Goal: Information Seeking & Learning: Check status

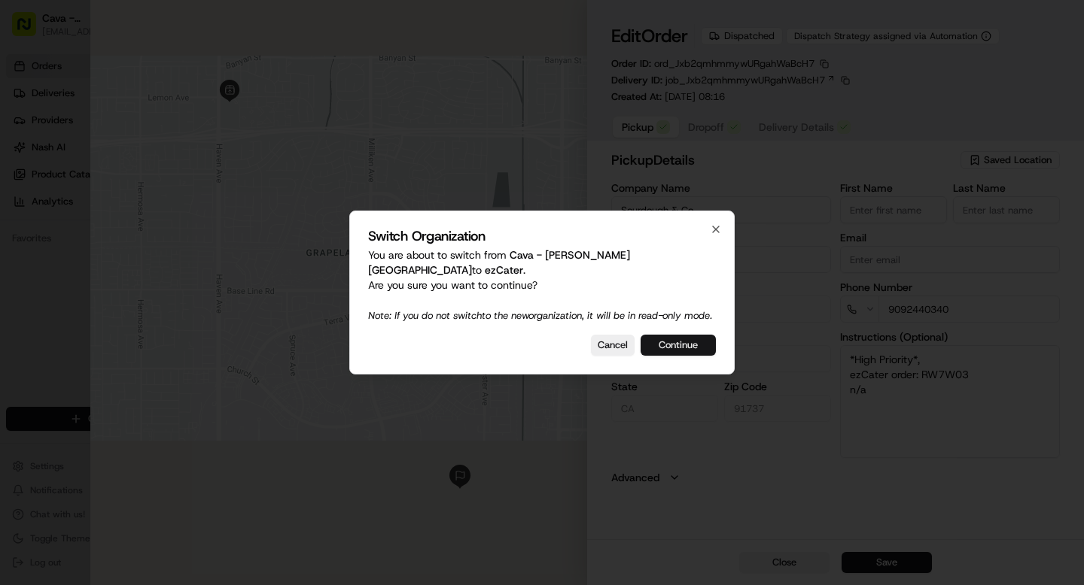
click at [678, 347] on button "Continue" at bounding box center [677, 345] width 75 height 21
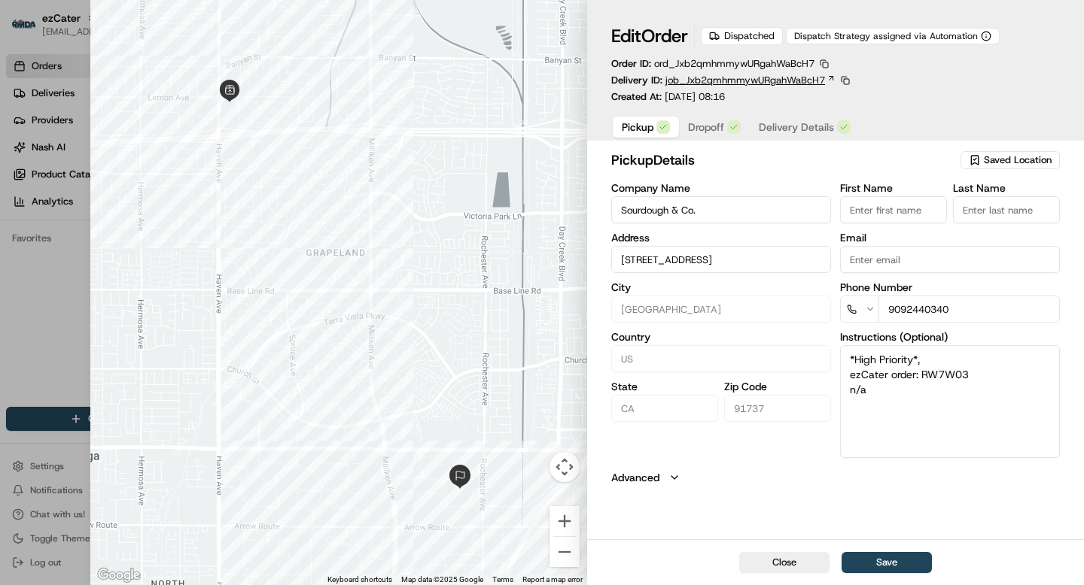
click at [813, 82] on span "job_Jxb2qmhmmywURgahWaBcH7" at bounding box center [745, 81] width 160 height 14
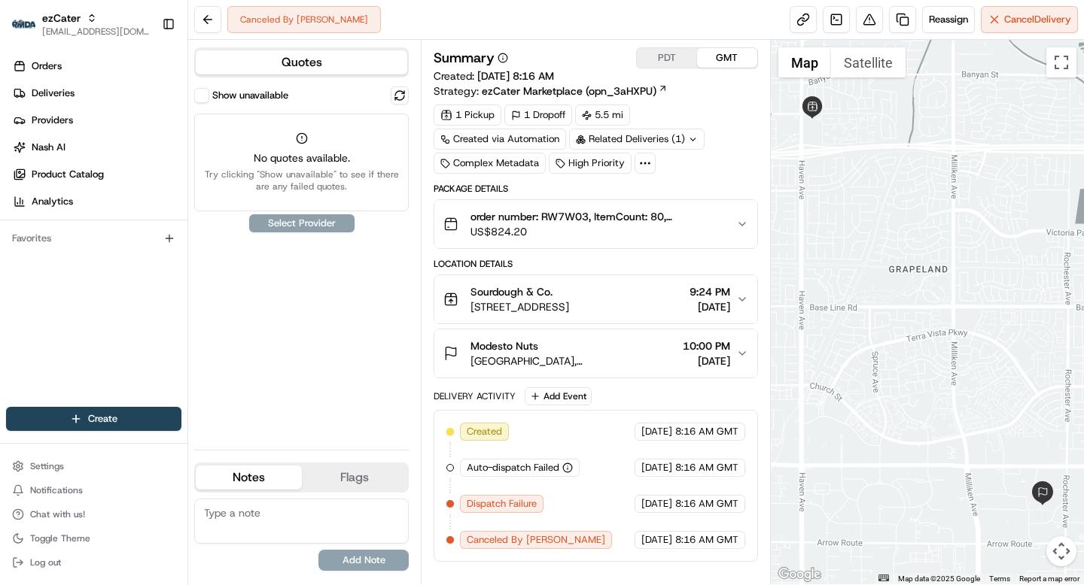
click at [202, 93] on button "Show unavailable" at bounding box center [201, 95] width 15 height 15
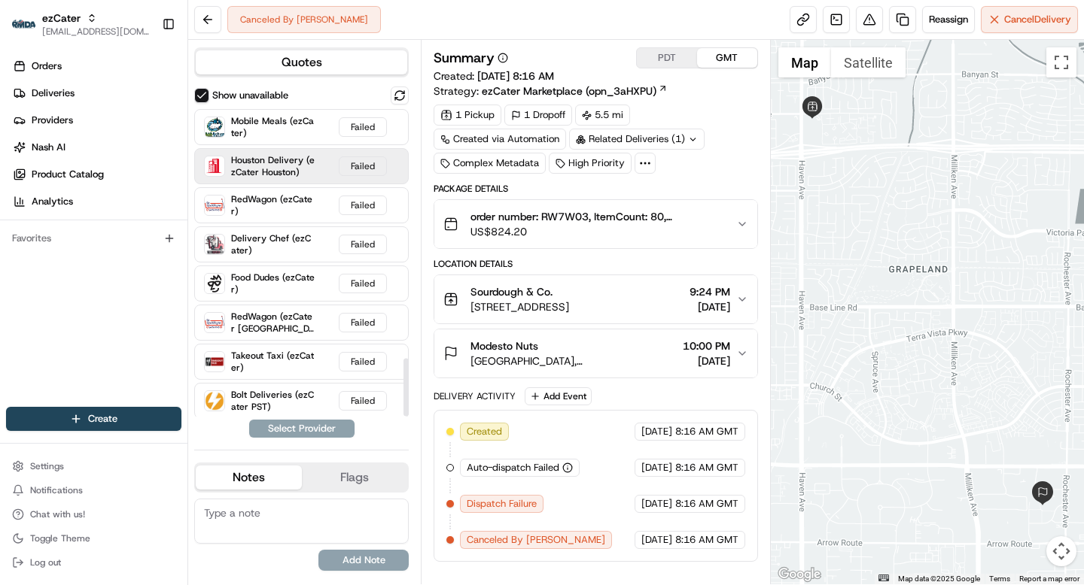
scroll to position [1331, 0]
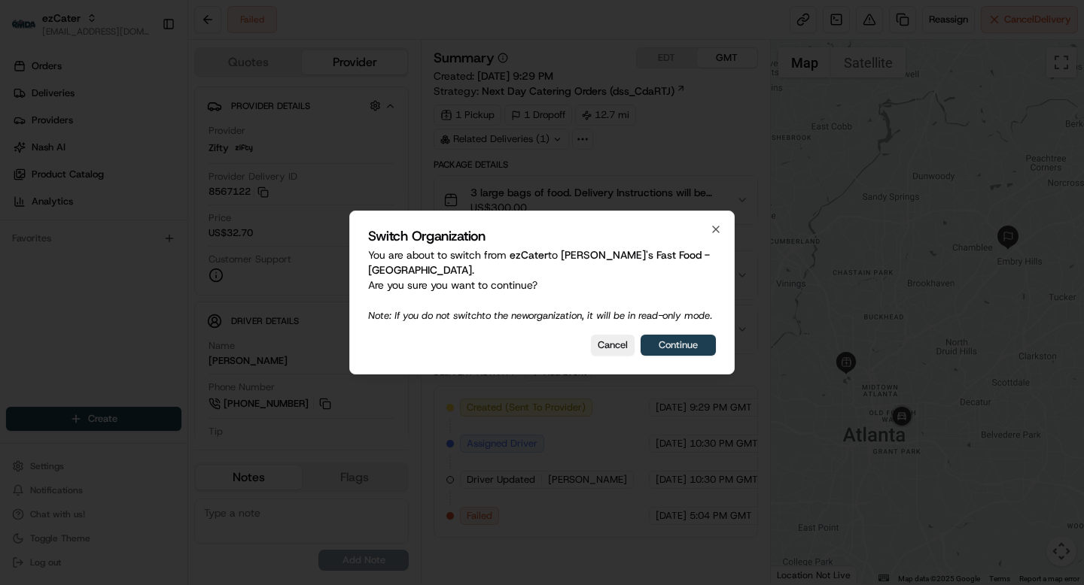
click at [683, 341] on button "Continue" at bounding box center [677, 345] width 75 height 21
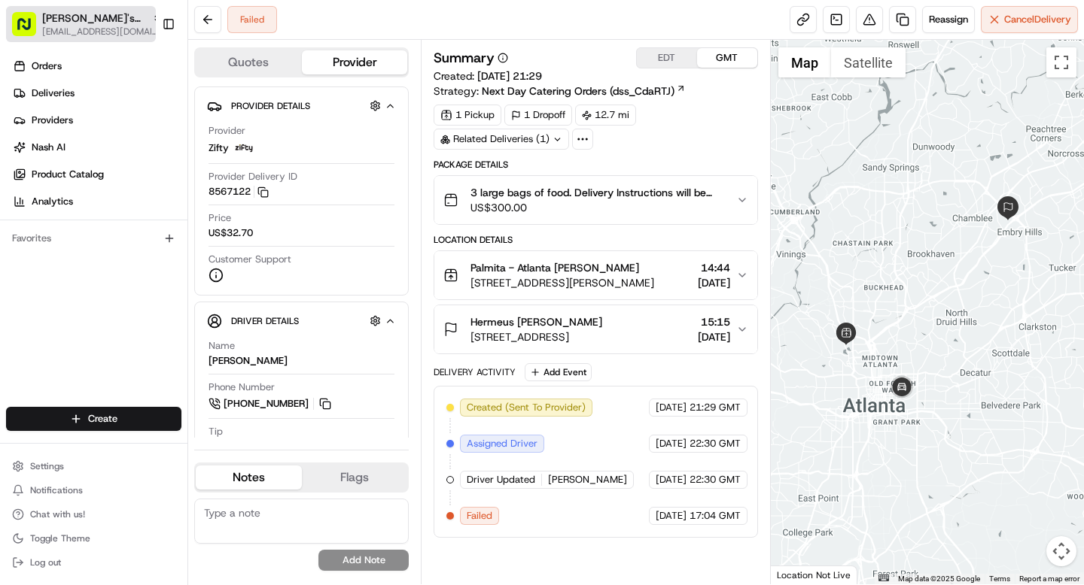
click at [60, 11] on span "Ben's Fast Food - Atlanta" at bounding box center [94, 18] width 104 height 15
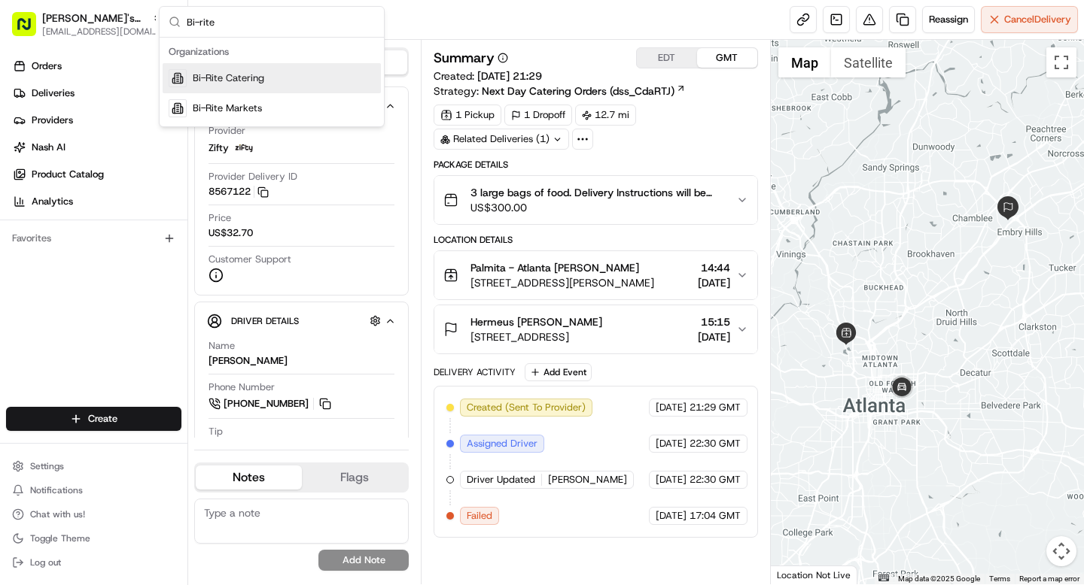
type input "Bi-rite"
click at [203, 78] on span "Bi-Rite Catering" at bounding box center [228, 78] width 71 height 14
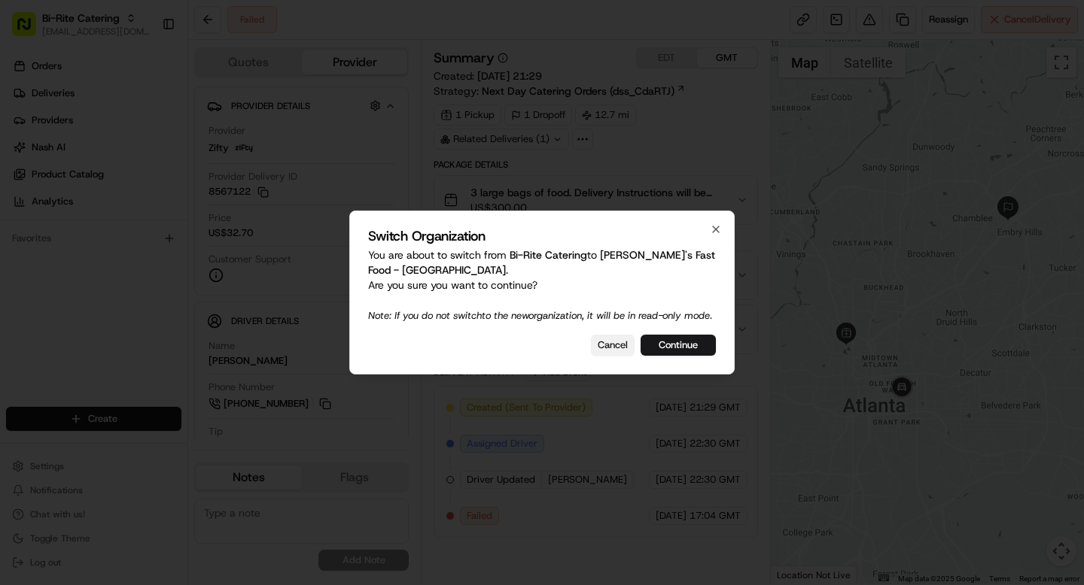
click at [607, 354] on button "Cancel" at bounding box center [613, 345] width 44 height 21
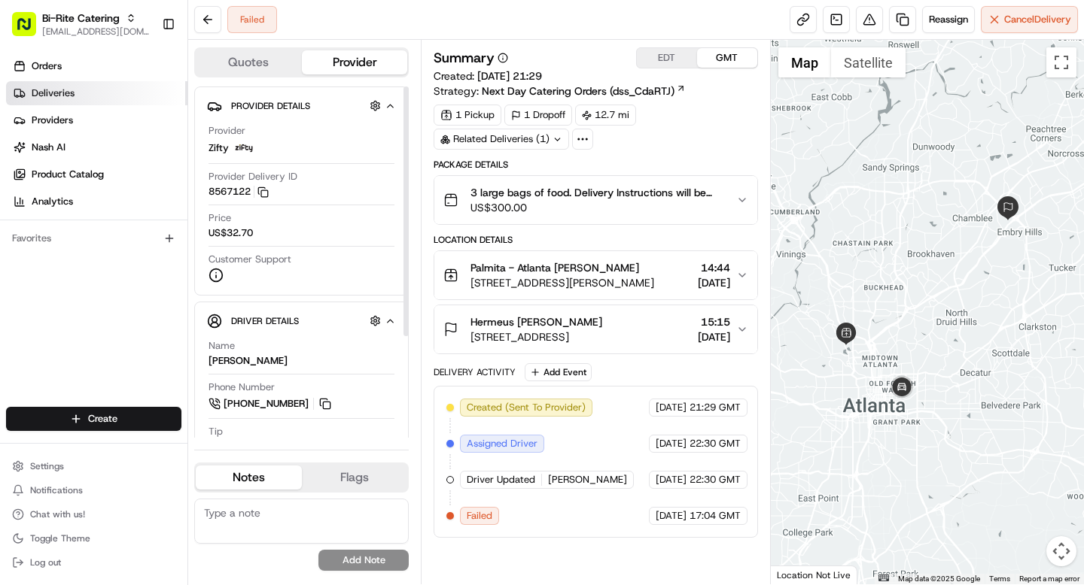
click at [64, 98] on span "Deliveries" at bounding box center [53, 94] width 43 height 14
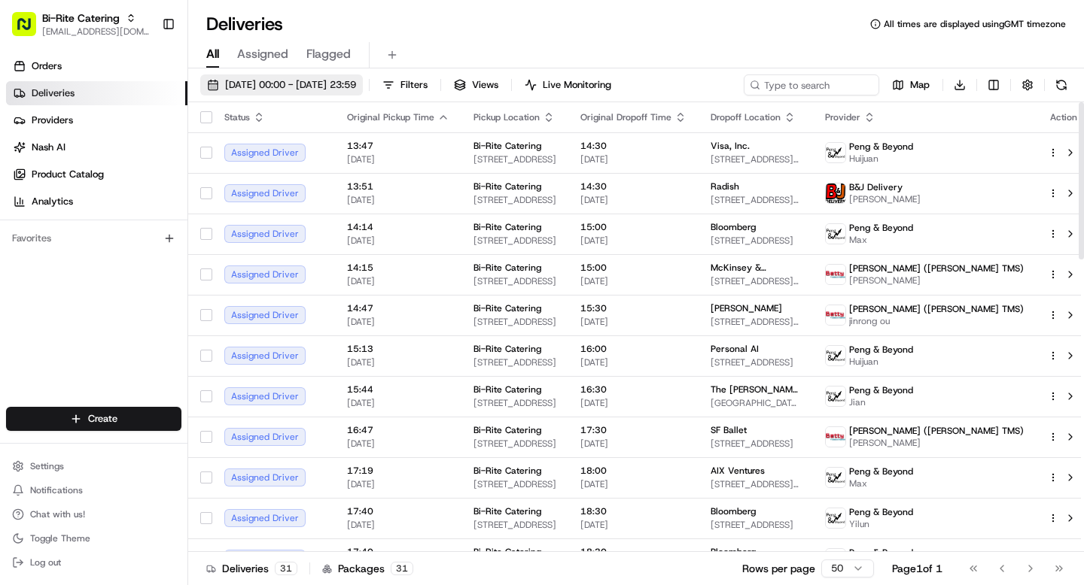
click at [298, 85] on span "[DATE] 00:00 - [DATE] 23:59" at bounding box center [290, 85] width 131 height 14
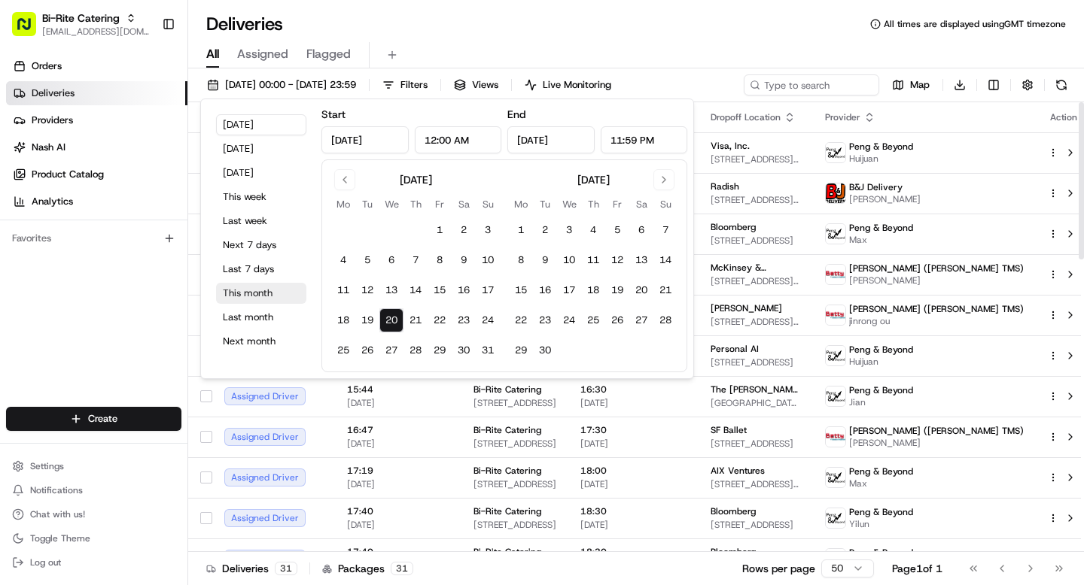
click at [252, 290] on button "This month" at bounding box center [261, 293] width 90 height 21
type input "Aug 1, 2025"
type input "Aug 31, 2025"
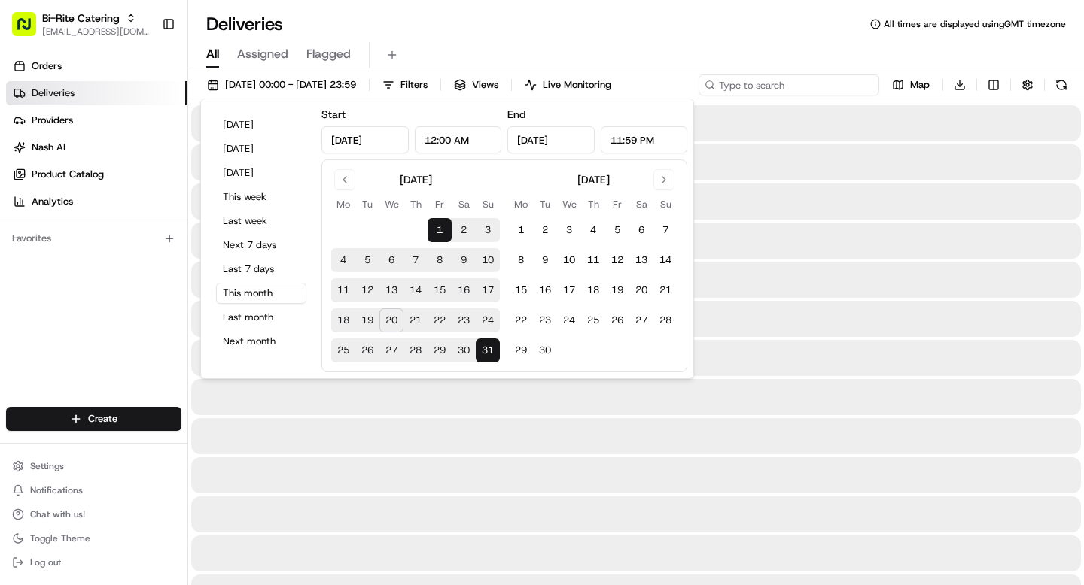
click at [786, 79] on input at bounding box center [788, 84] width 181 height 21
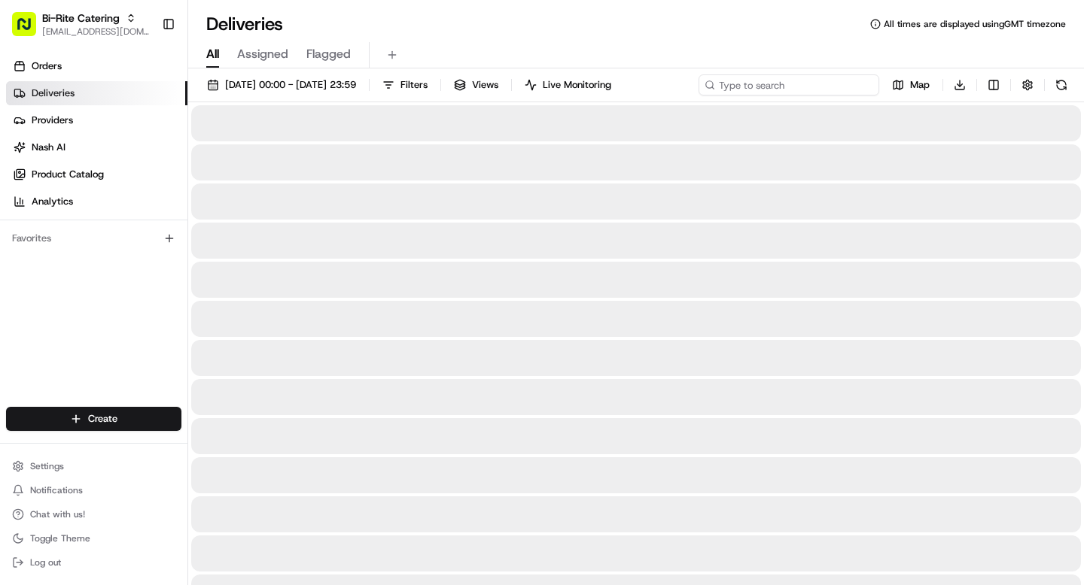
paste input "73003"
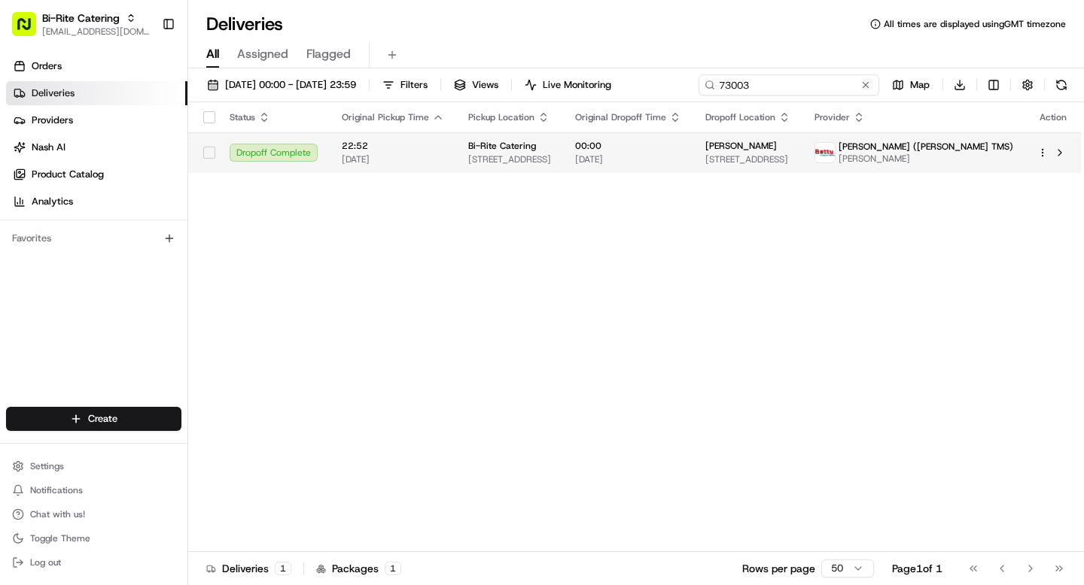
type input "73003"
click at [681, 162] on span "17/08/2025" at bounding box center [628, 160] width 106 height 12
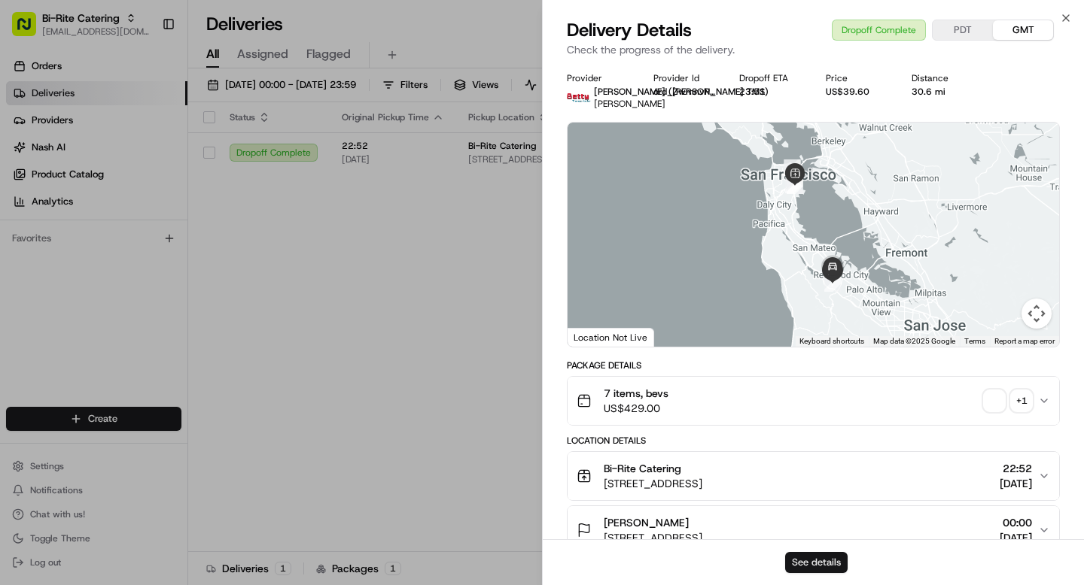
click at [819, 559] on button "See details" at bounding box center [816, 562] width 62 height 21
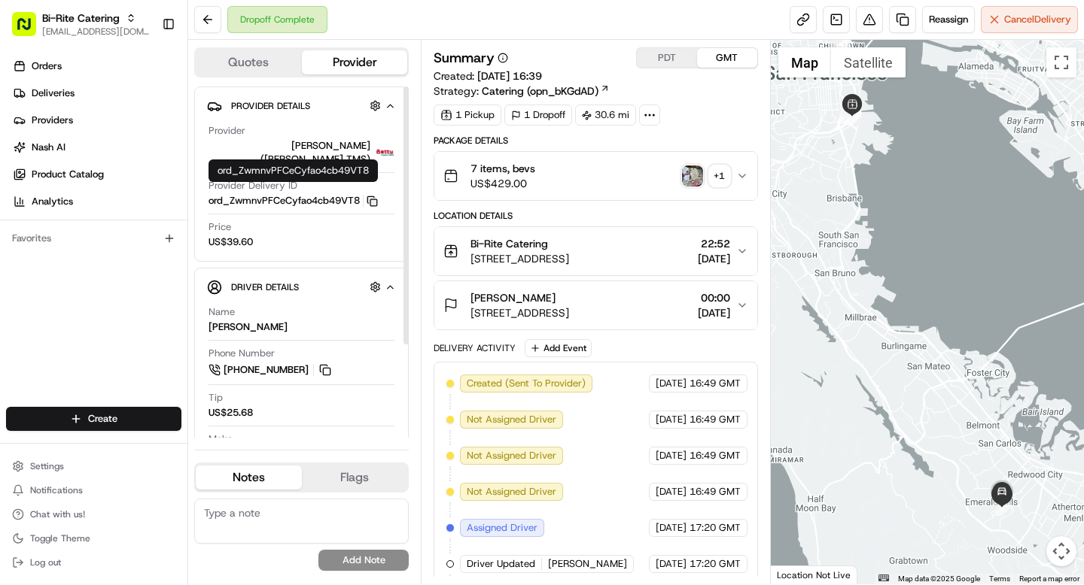
click at [369, 196] on icon "button" at bounding box center [371, 201] width 11 height 11
click at [698, 255] on span "16/08/2025" at bounding box center [714, 258] width 32 height 15
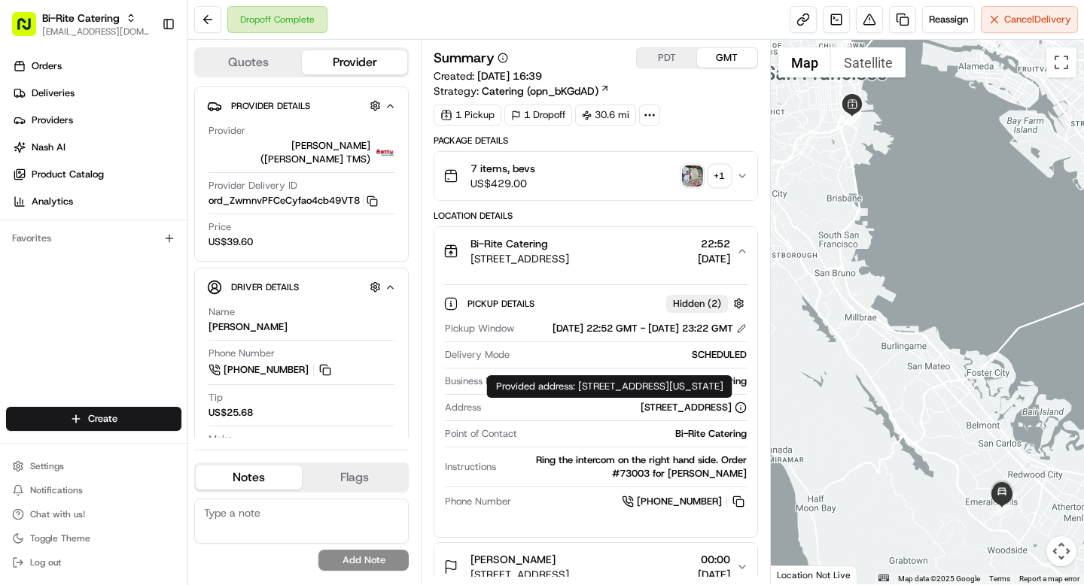
drag, startPoint x: 511, startPoint y: 419, endPoint x: 703, endPoint y: 426, distance: 192.0
click at [704, 415] on div "1970 Innes Ave, San Francisco, CA 94124, USA" at bounding box center [616, 408] width 259 height 14
copy div "1970 Innes Ave, San Francisco, CA 94124"
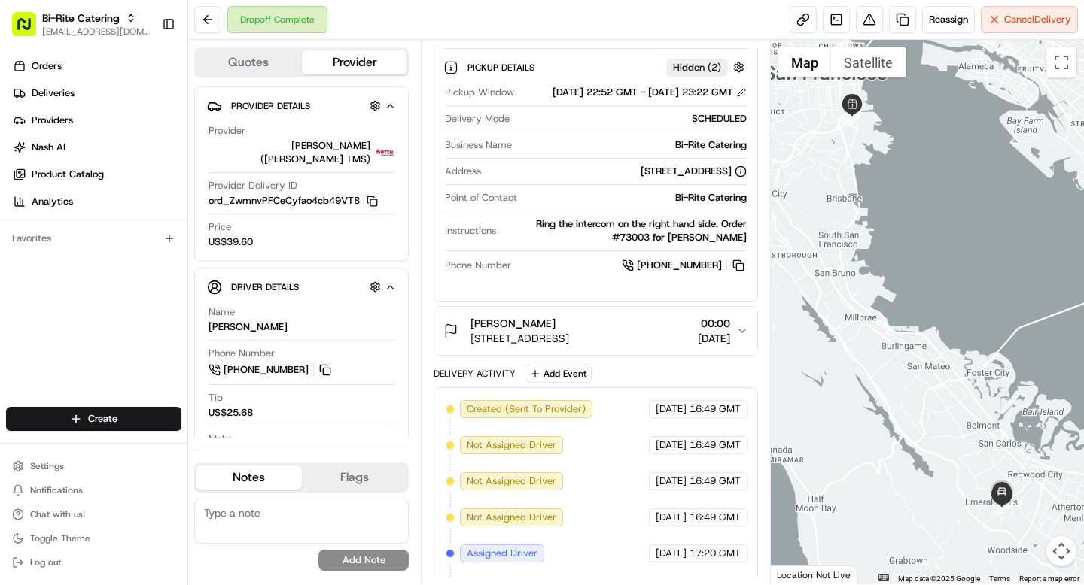
scroll to position [238, 0]
click at [569, 342] on span "823 Mohican Way, Redwood City, CA 94062, USA" at bounding box center [519, 337] width 99 height 15
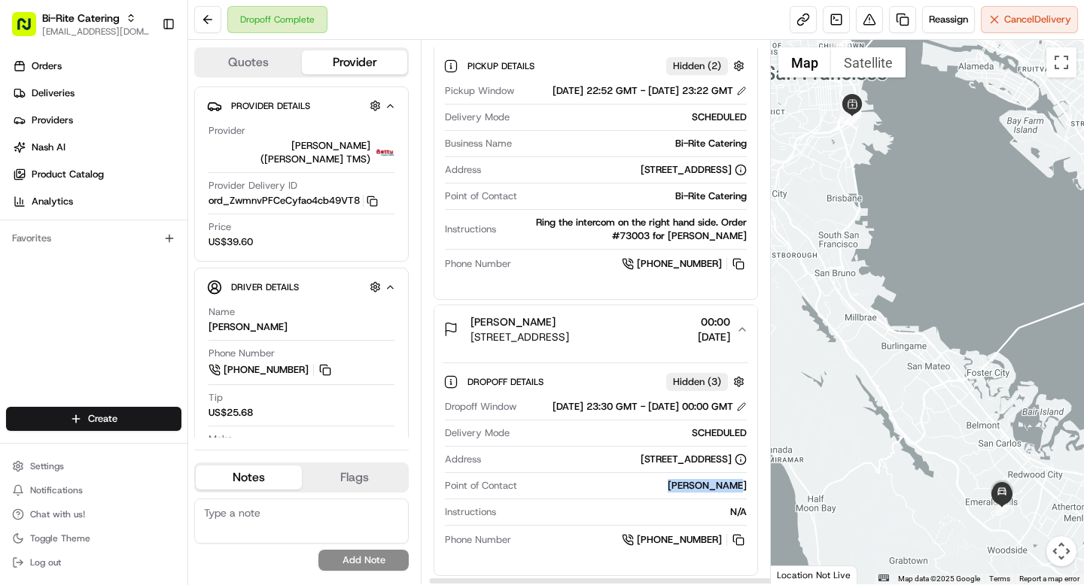
scroll to position [238, 7]
drag, startPoint x: 674, startPoint y: 515, endPoint x: 750, endPoint y: 518, distance: 76.1
click at [750, 518] on div "Summary PDT GMT Created: 15/08/2025 16:39 Strategy: Catering (opn_bKGdAD) 1 Pic…" at bounding box center [595, 312] width 324 height 530
copy div "Roma Sievers"
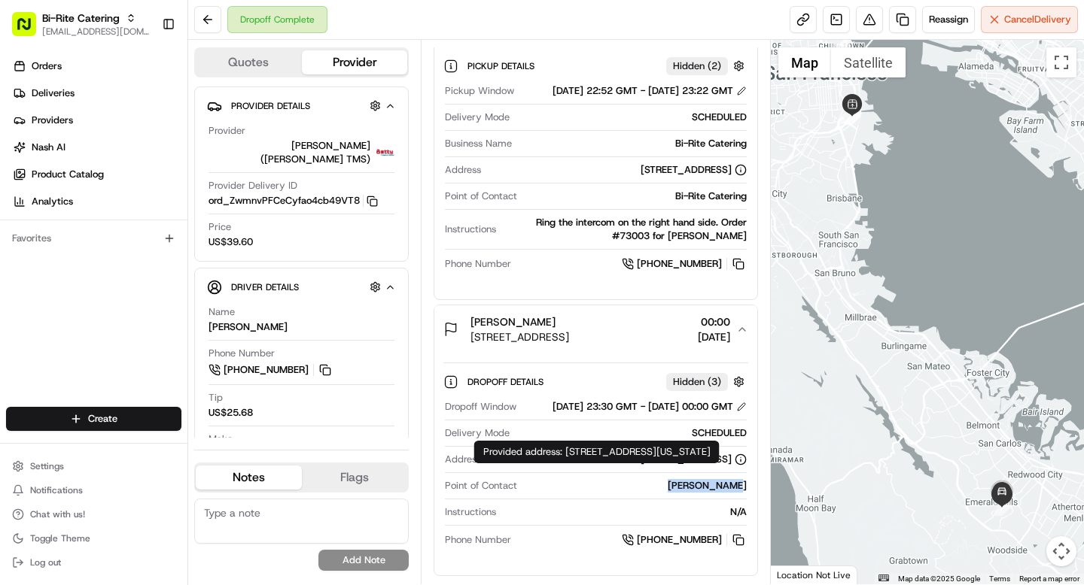
drag, startPoint x: 493, startPoint y: 487, endPoint x: 698, endPoint y: 491, distance: 205.5
click at [698, 467] on div "823 Mohican Way, Redwood City, CA 94062, USA" at bounding box center [616, 460] width 259 height 14
copy div "823 Mohican Way, Redwood City, CA 94062"
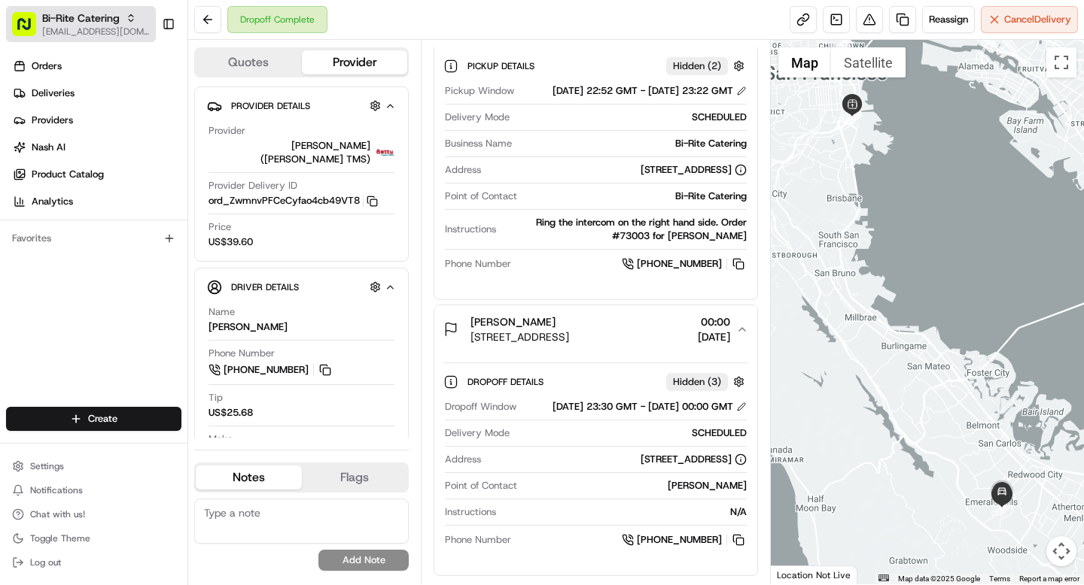
click at [55, 17] on span "Bi-Rite Catering" at bounding box center [81, 18] width 78 height 15
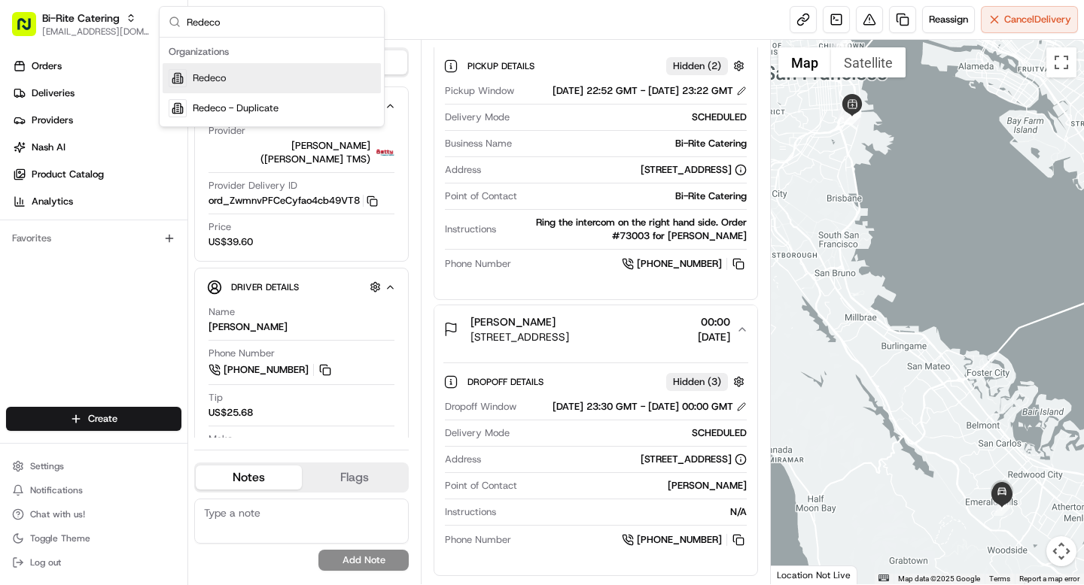
type input "Redeco"
click at [230, 68] on div "Redeco" at bounding box center [272, 78] width 218 height 30
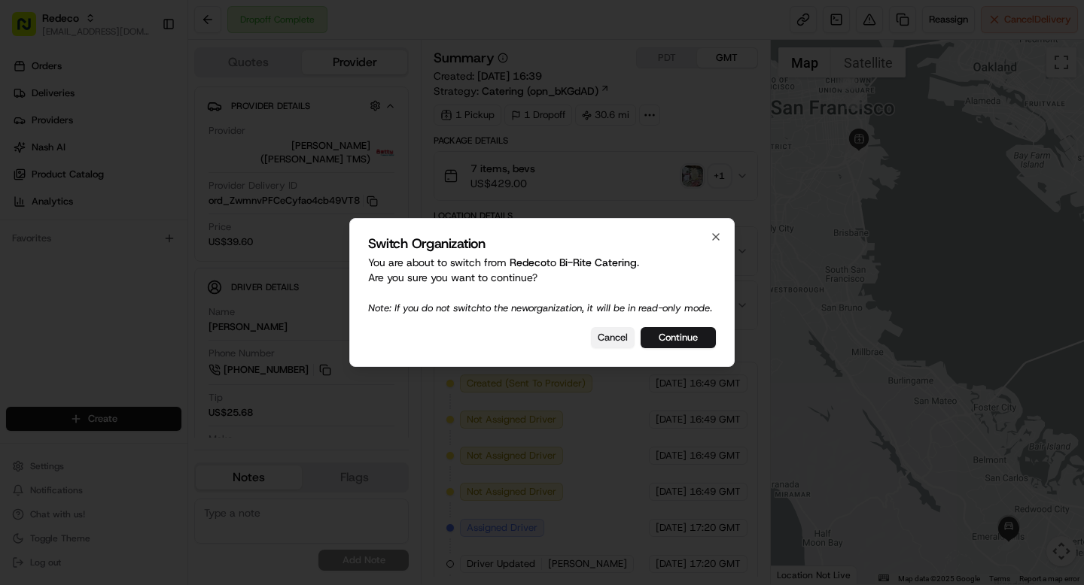
click at [607, 342] on button "Cancel" at bounding box center [613, 337] width 44 height 21
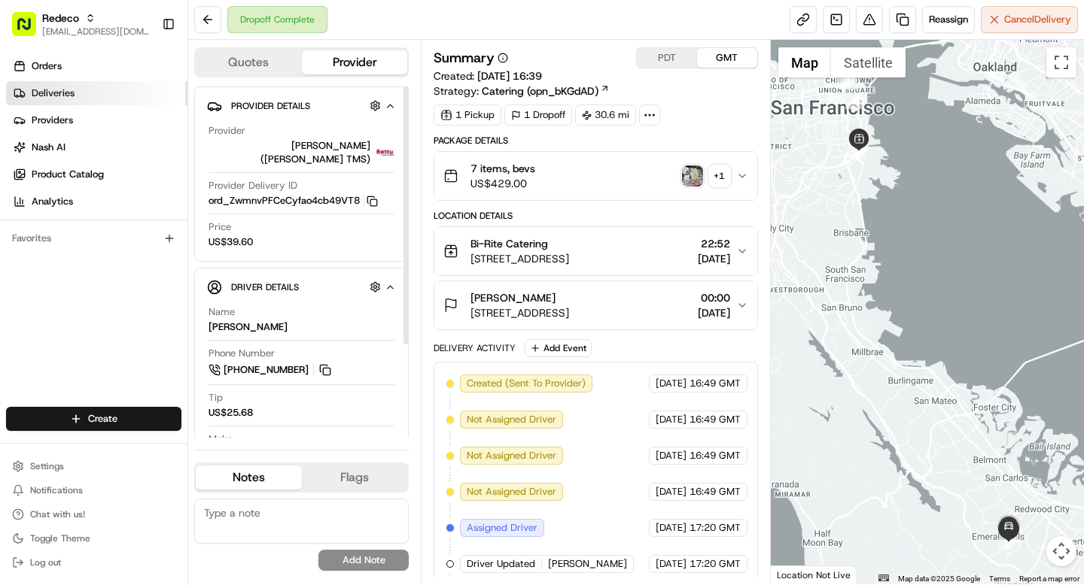
click at [87, 91] on link "Deliveries" at bounding box center [96, 93] width 181 height 24
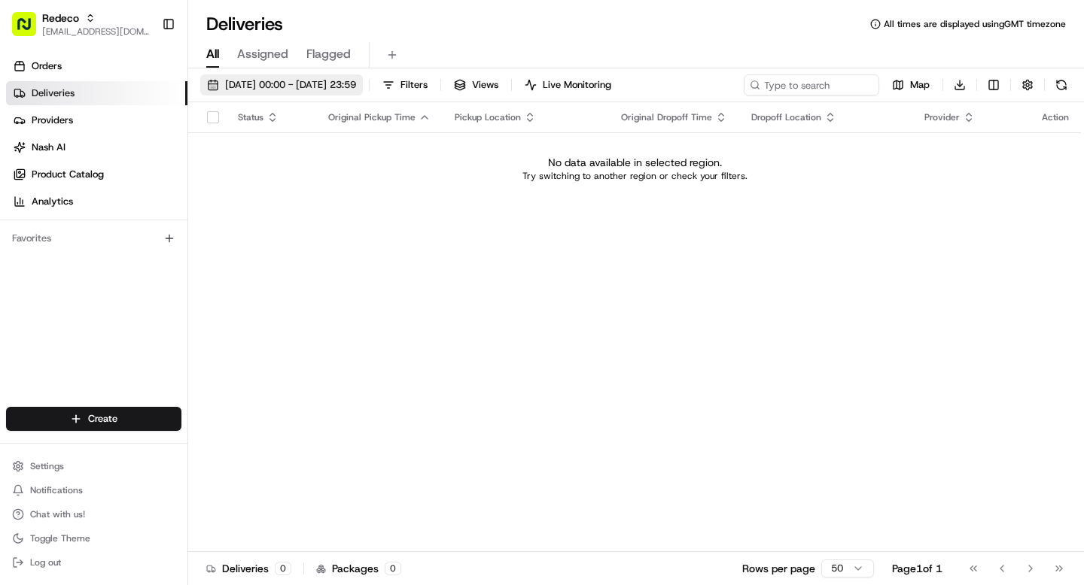
click at [295, 84] on span "20/08/2025 00:00 - 20/08/2025 23:59" at bounding box center [290, 85] width 131 height 14
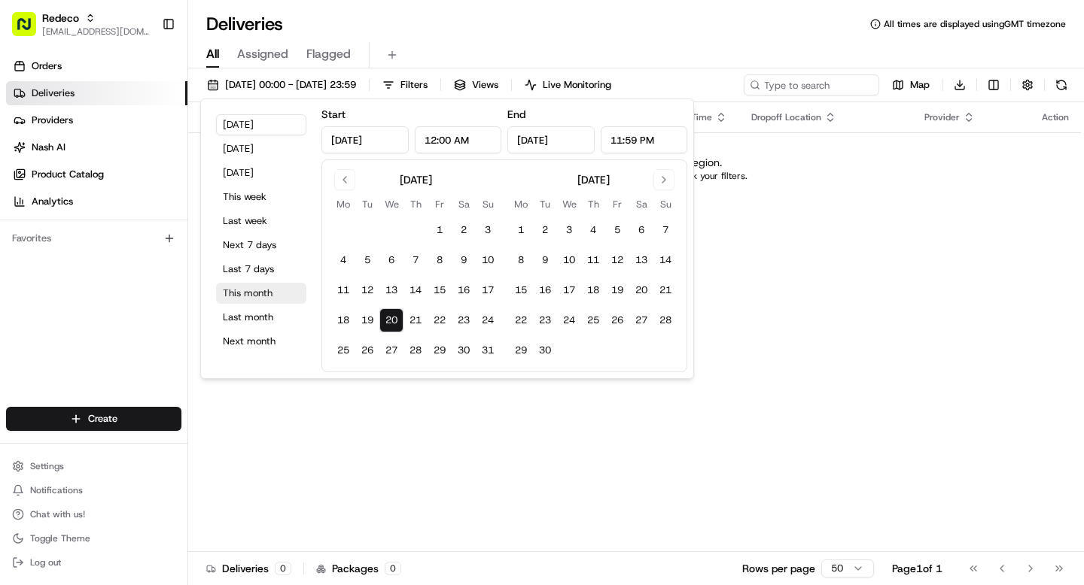
click at [253, 292] on button "This month" at bounding box center [261, 293] width 90 height 21
type input "Aug 1, 2025"
type input "Aug 31, 2025"
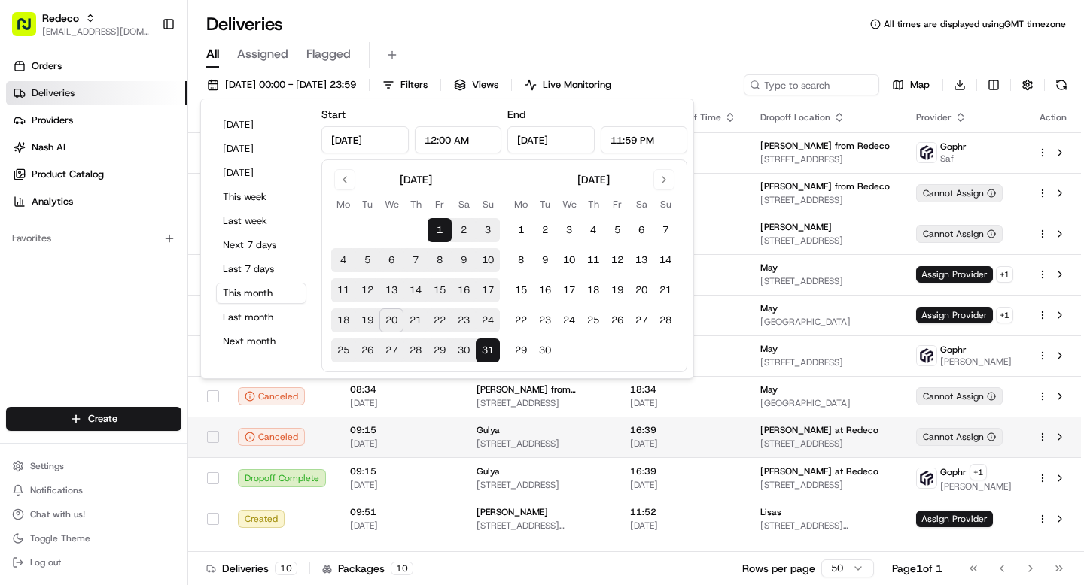
click at [452, 454] on td "09:15 11/08/2025" at bounding box center [401, 437] width 126 height 41
